Goal: Task Accomplishment & Management: Manage account settings

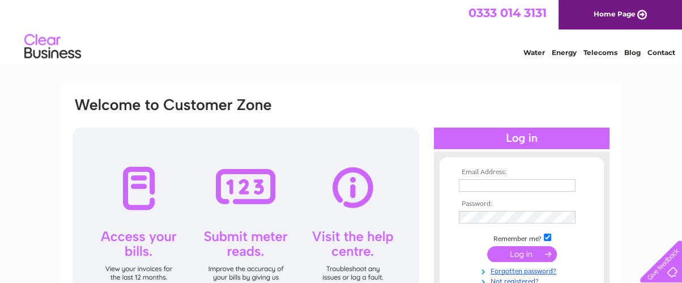
type input "stephen.smarty@yahoo.com"
click at [522, 252] on input "submit" at bounding box center [522, 254] width 70 height 16
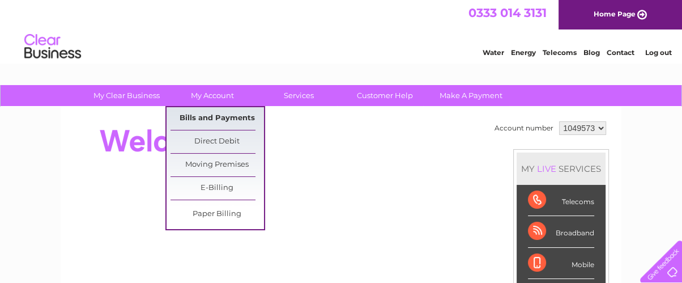
click at [222, 113] on link "Bills and Payments" at bounding box center [218, 118] width 94 height 23
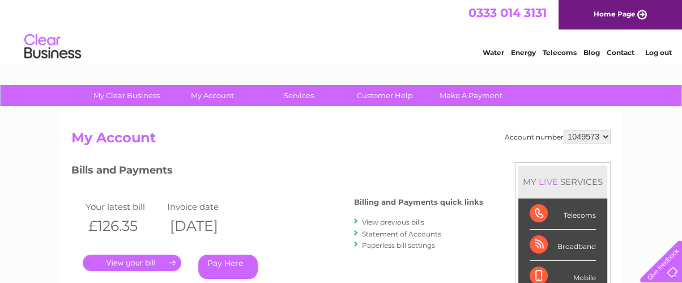
click at [133, 261] on link "." at bounding box center [132, 262] width 99 height 16
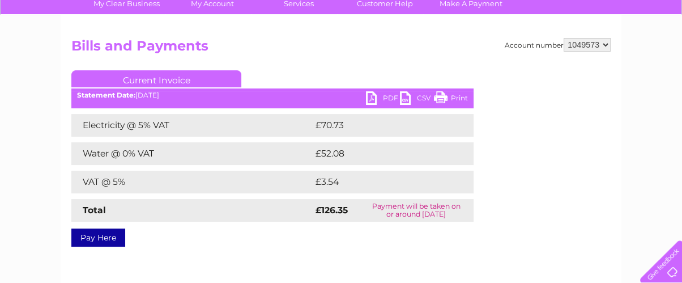
scroll to position [71, 0]
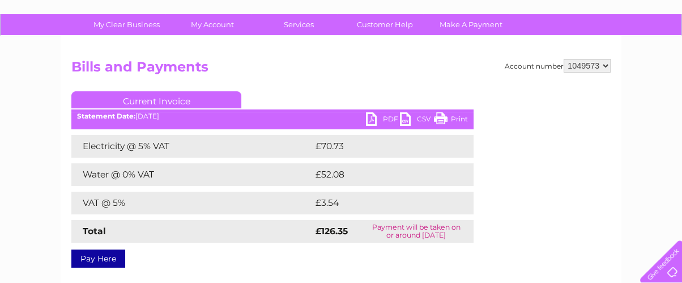
click at [372, 116] on link "PDF" at bounding box center [383, 120] width 34 height 16
click at [369, 115] on link "PDF" at bounding box center [383, 120] width 34 height 16
click at [369, 113] on link "PDF" at bounding box center [383, 120] width 34 height 16
